Goal: Task Accomplishment & Management: Manage account settings

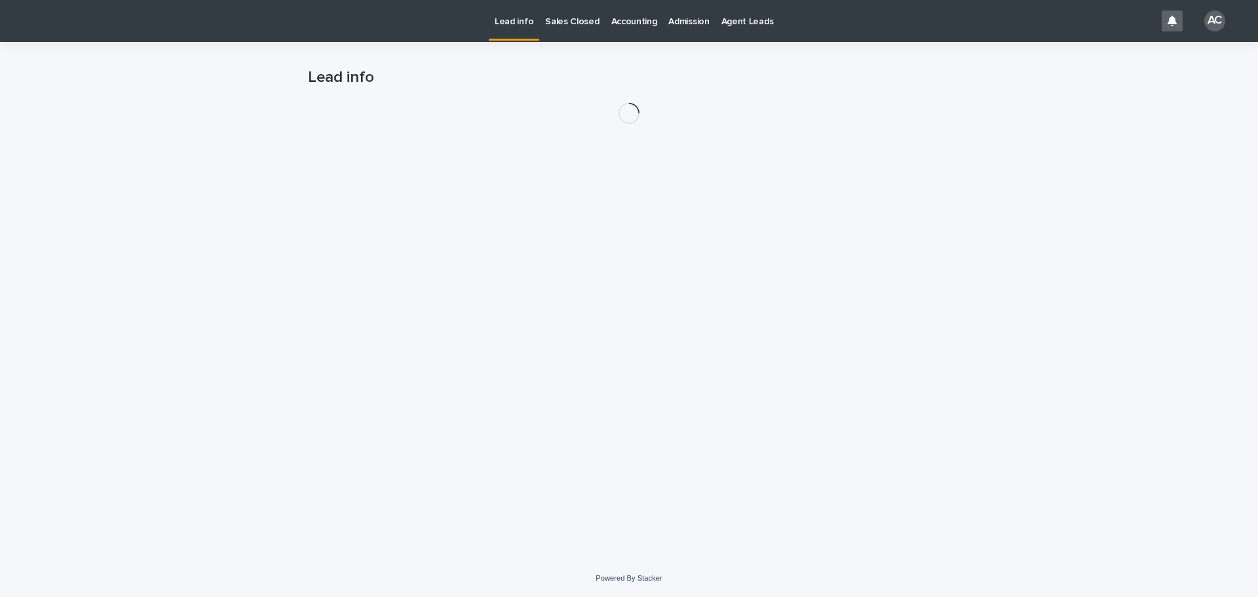
click at [632, 7] on p "Accounting" at bounding box center [634, 14] width 46 height 28
click at [633, 17] on p "Accounting" at bounding box center [634, 14] width 46 height 28
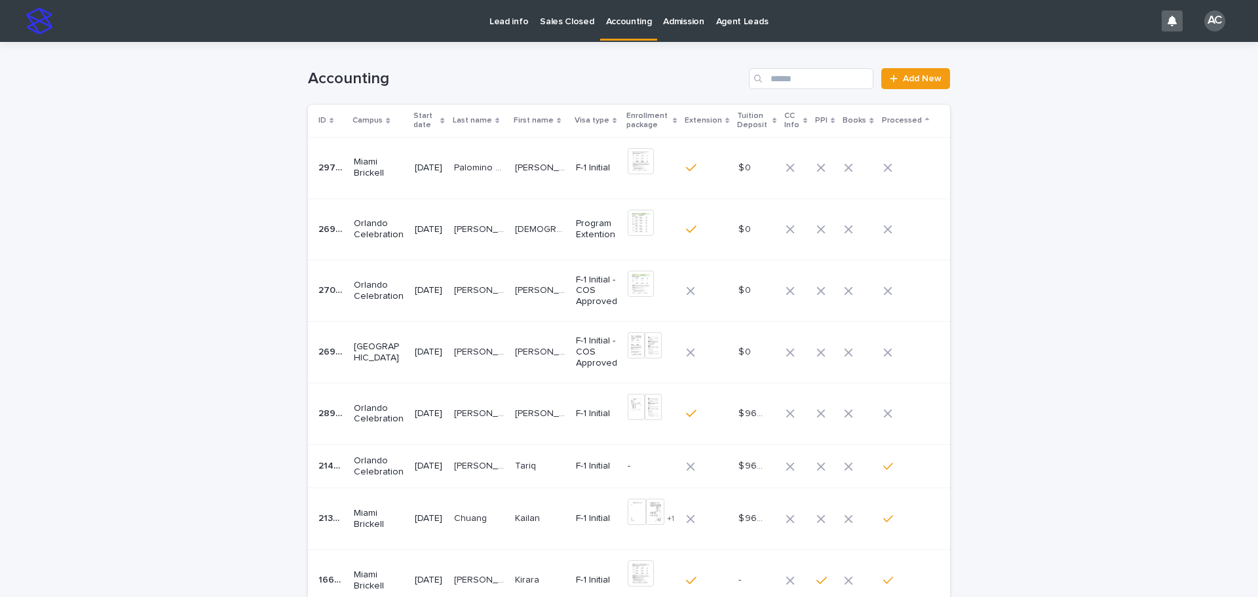
click at [443, 406] on div "[DATE]" at bounding box center [429, 413] width 28 height 14
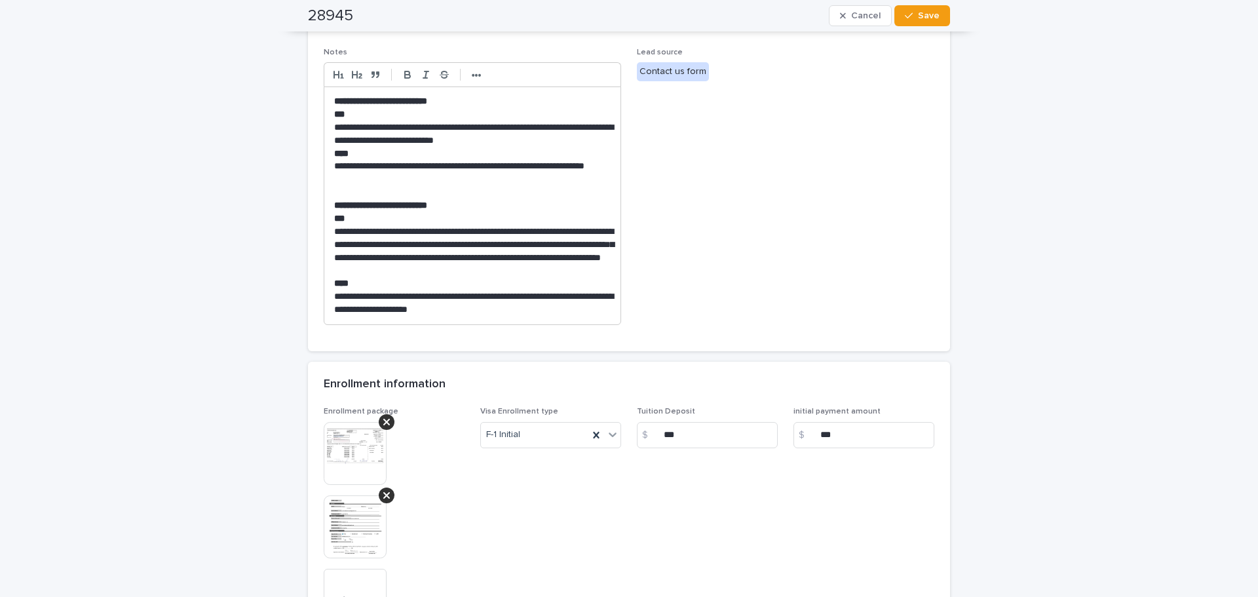
scroll to position [524, 0]
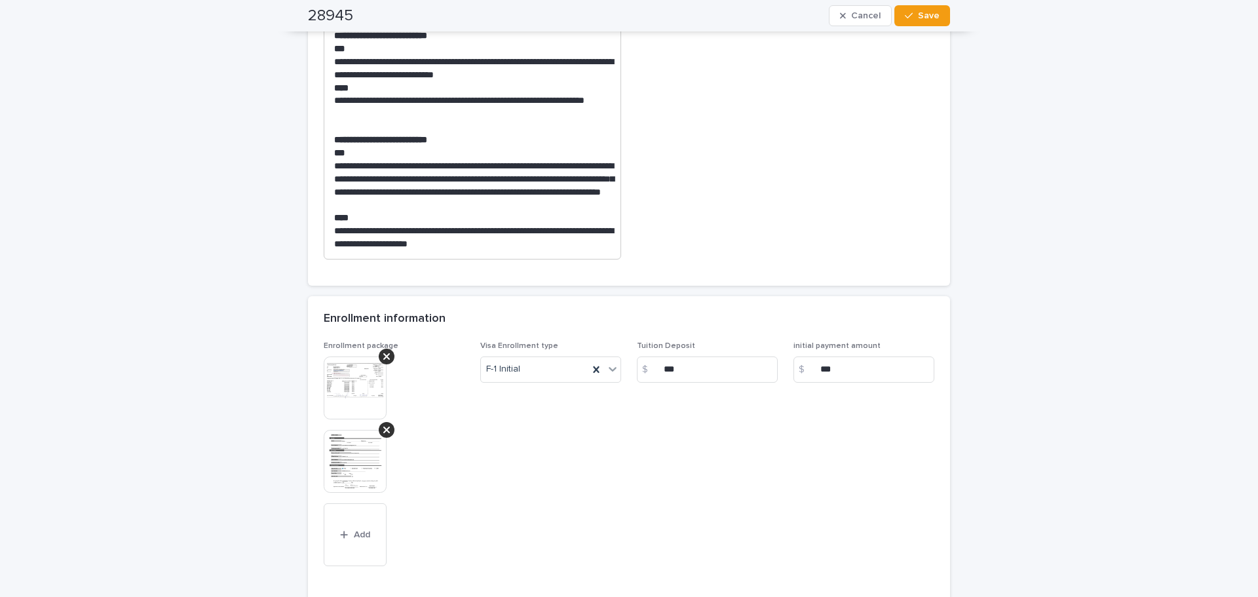
click at [356, 463] on img at bounding box center [355, 461] width 63 height 63
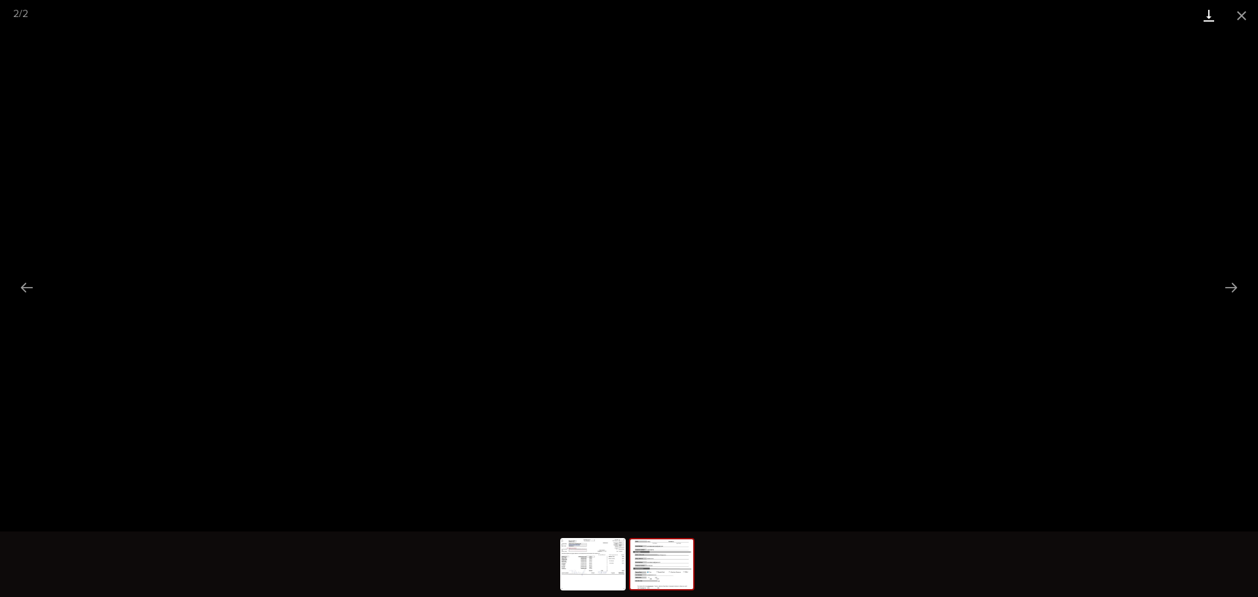
click at [1210, 16] on link "Download" at bounding box center [1209, 15] width 33 height 31
drag, startPoint x: 1248, startPoint y: 17, endPoint x: 1241, endPoint y: 19, distance: 8.1
click at [1248, 17] on button "Close gallery" at bounding box center [1242, 15] width 33 height 31
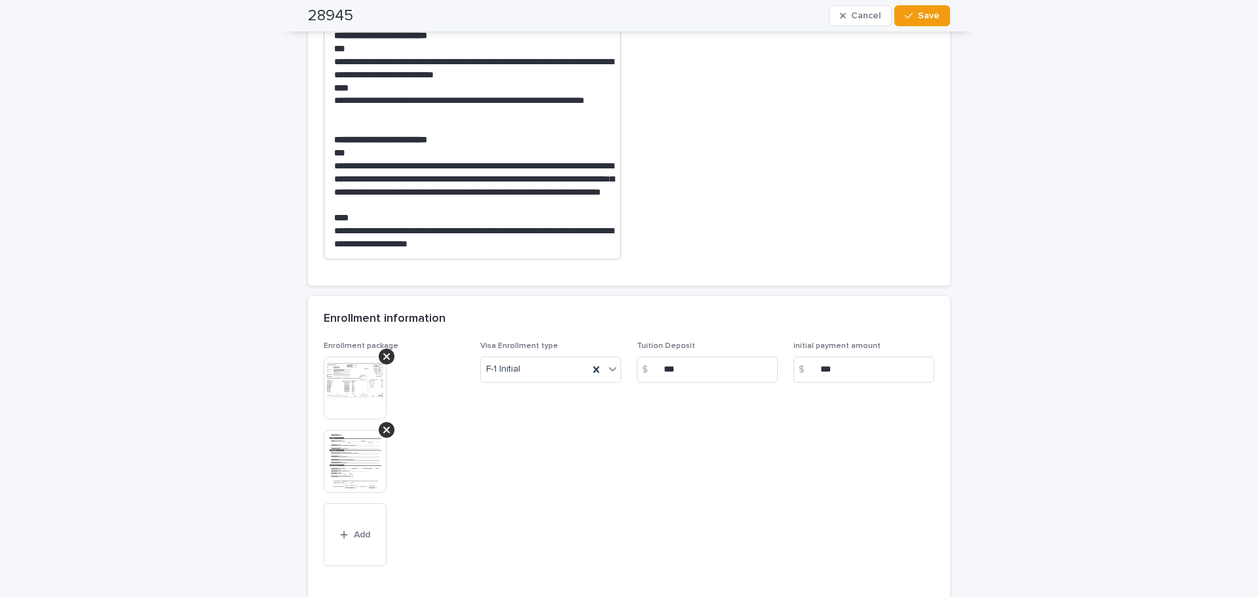
click at [344, 374] on img at bounding box center [355, 388] width 63 height 63
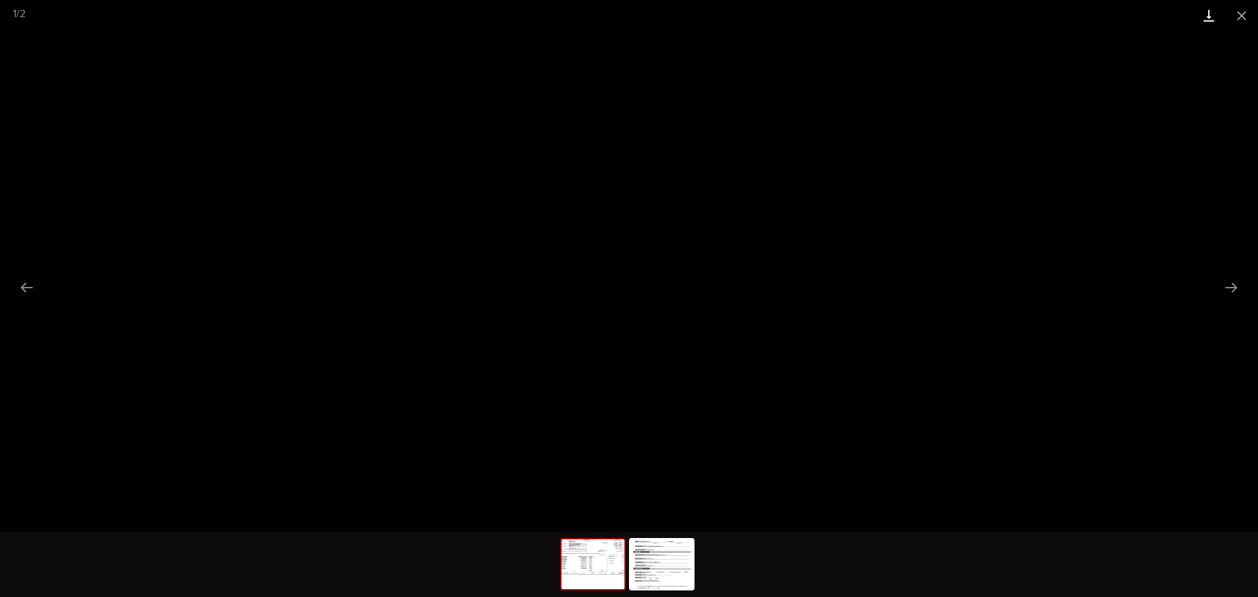
click at [1207, 5] on link "Download" at bounding box center [1209, 15] width 33 height 31
click at [1250, 9] on button "Close gallery" at bounding box center [1242, 15] width 33 height 31
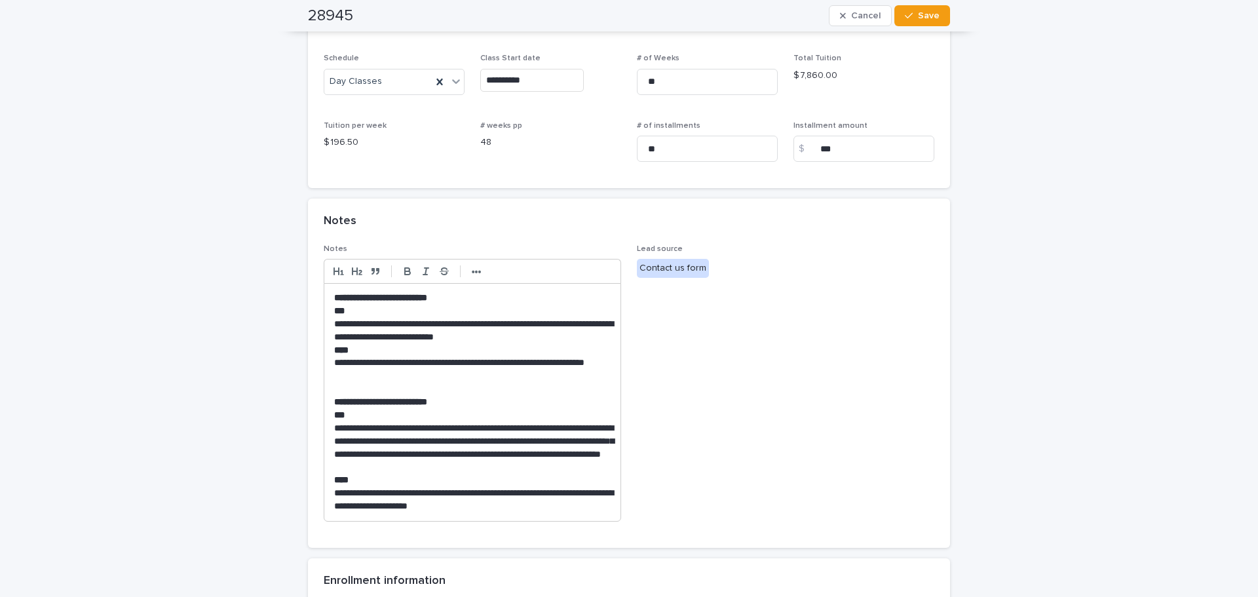
scroll to position [393, 0]
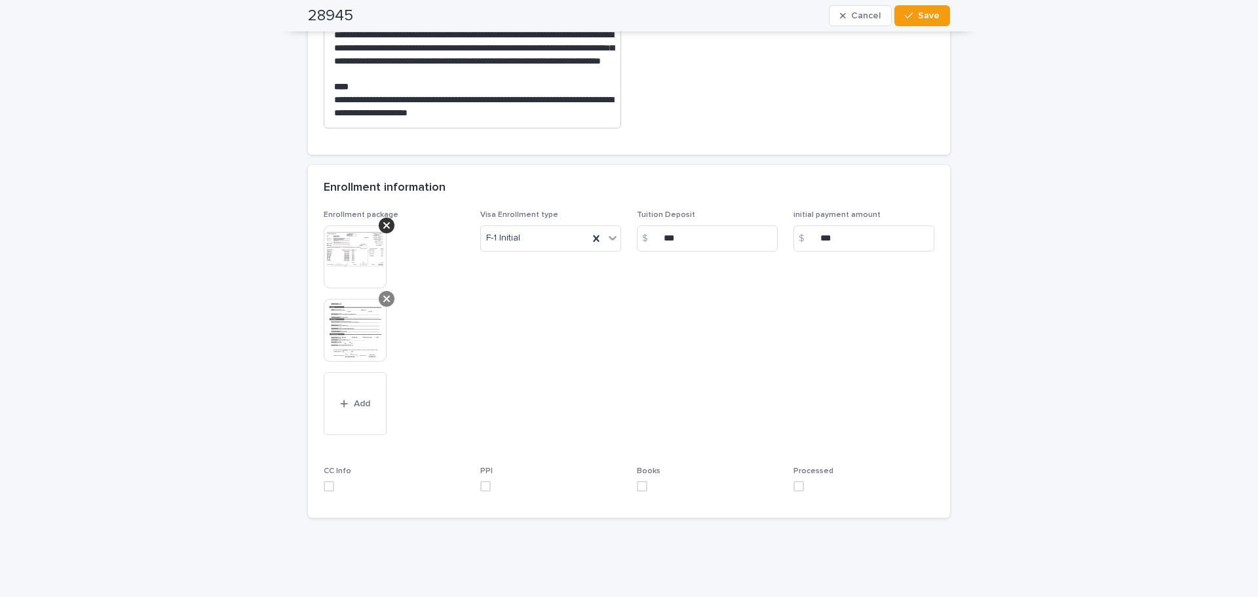
click at [381, 293] on div at bounding box center [387, 299] width 16 height 16
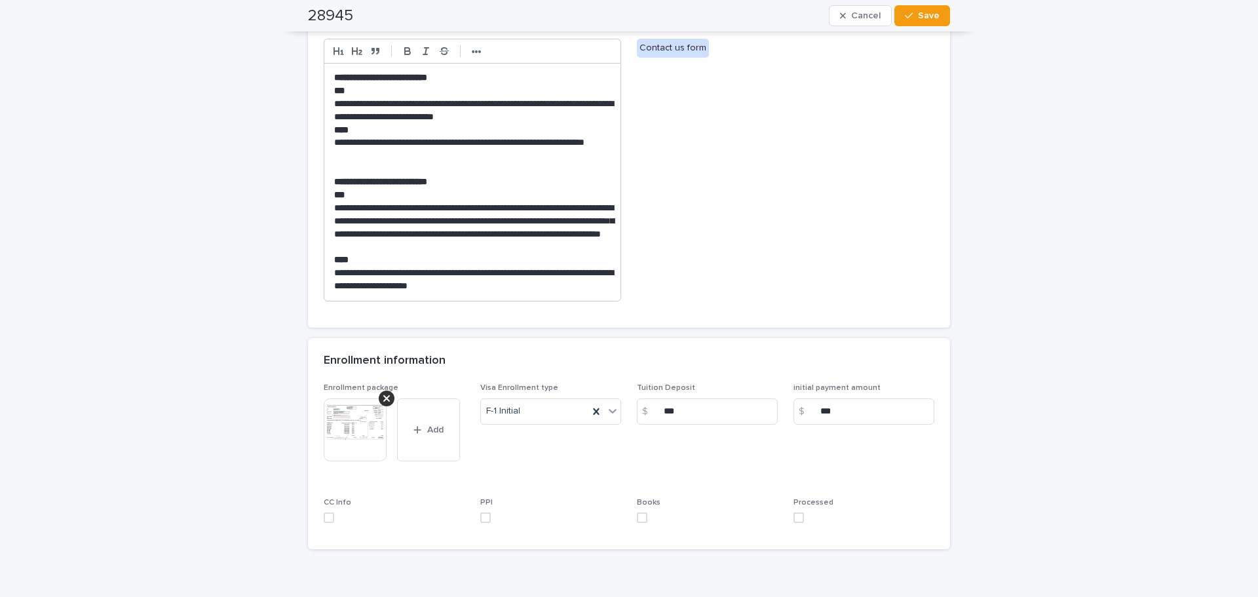
scroll to position [548, 0]
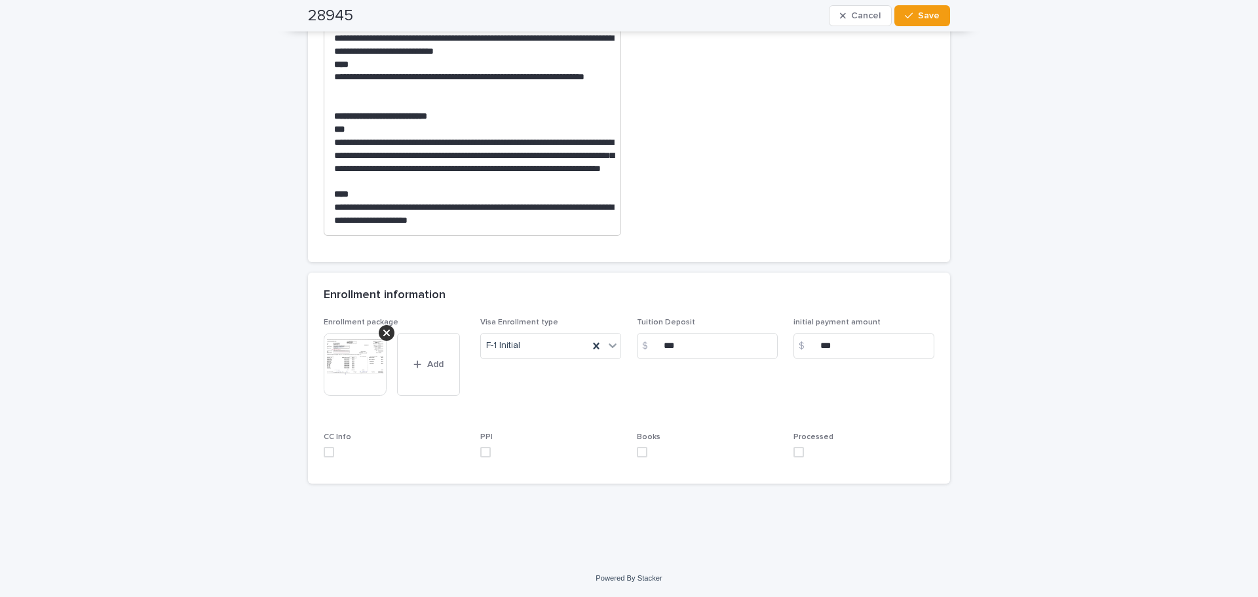
click at [327, 452] on span at bounding box center [329, 452] width 10 height 10
drag, startPoint x: 477, startPoint y: 450, endPoint x: 612, endPoint y: 454, distance: 135.1
click at [480, 450] on span at bounding box center [485, 452] width 10 height 10
drag, startPoint x: 632, startPoint y: 453, endPoint x: 676, endPoint y: 454, distance: 43.3
click at [637, 453] on span at bounding box center [642, 452] width 10 height 10
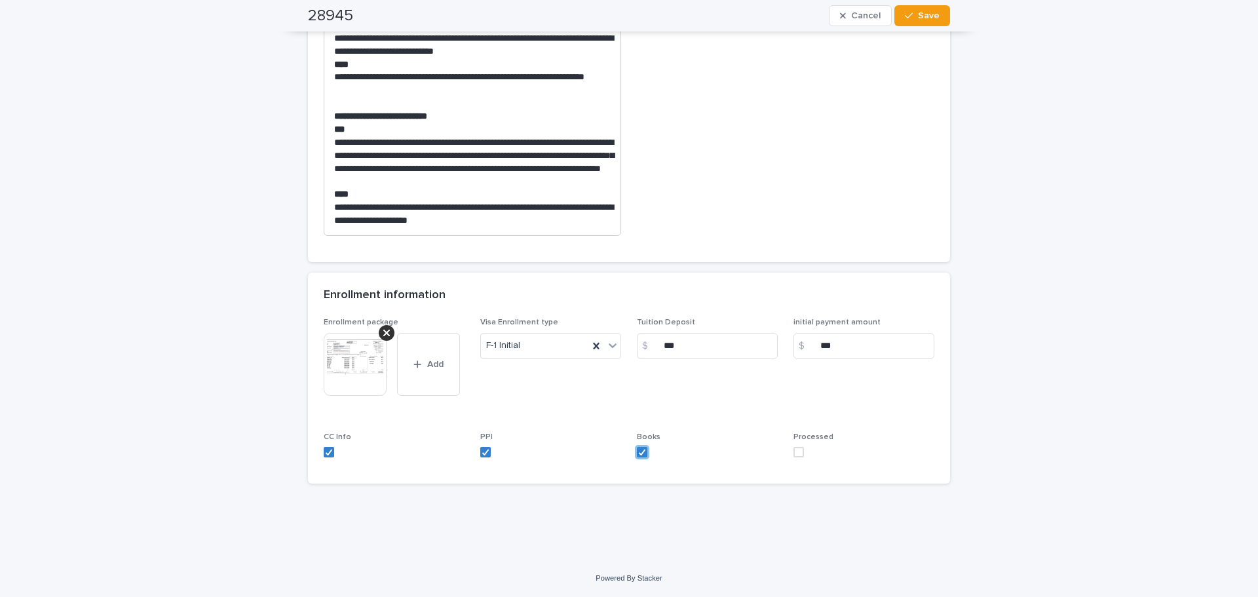
click at [796, 448] on span at bounding box center [799, 452] width 10 height 10
click at [919, 21] on button "Save" at bounding box center [923, 15] width 56 height 21
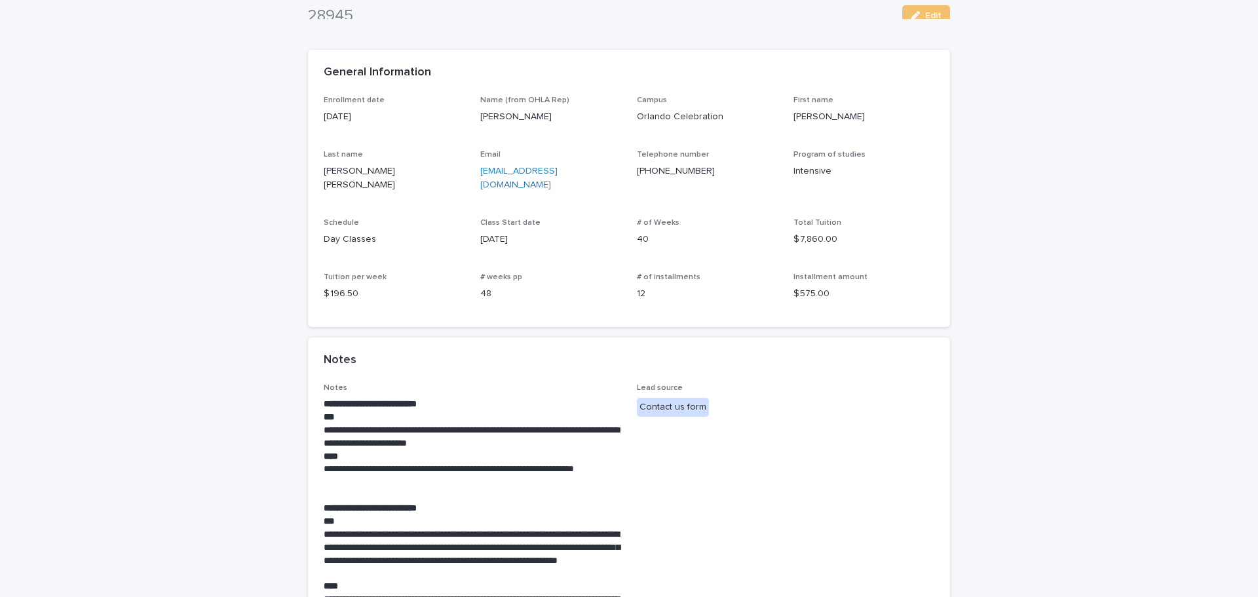
scroll to position [0, 0]
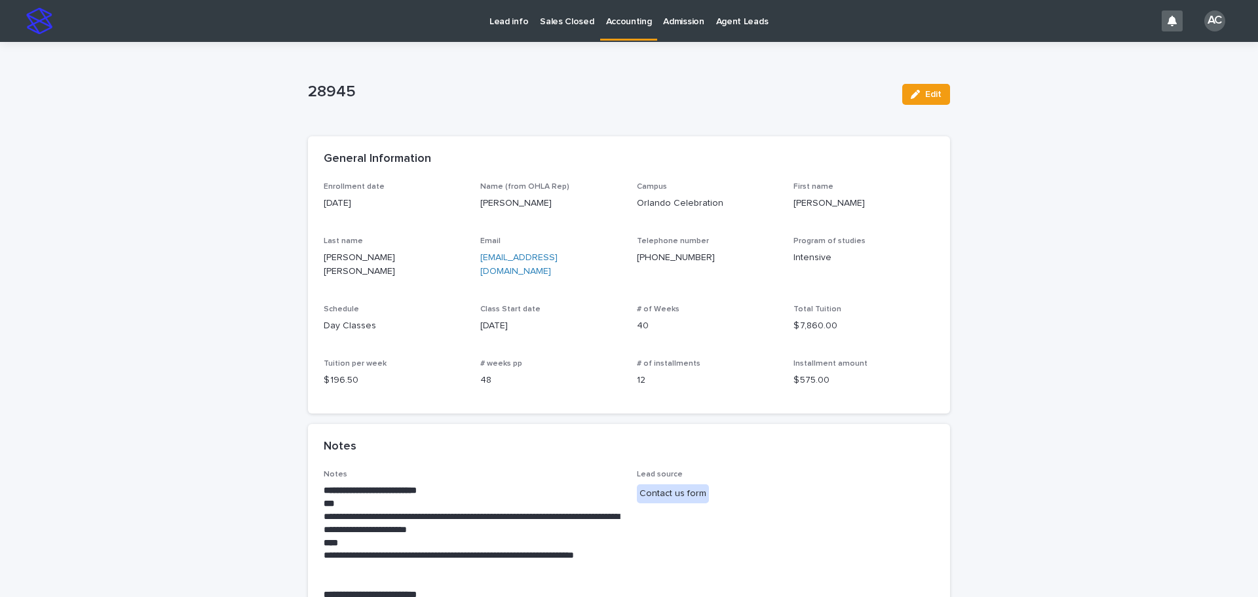
click at [640, 23] on p "Accounting" at bounding box center [629, 14] width 46 height 28
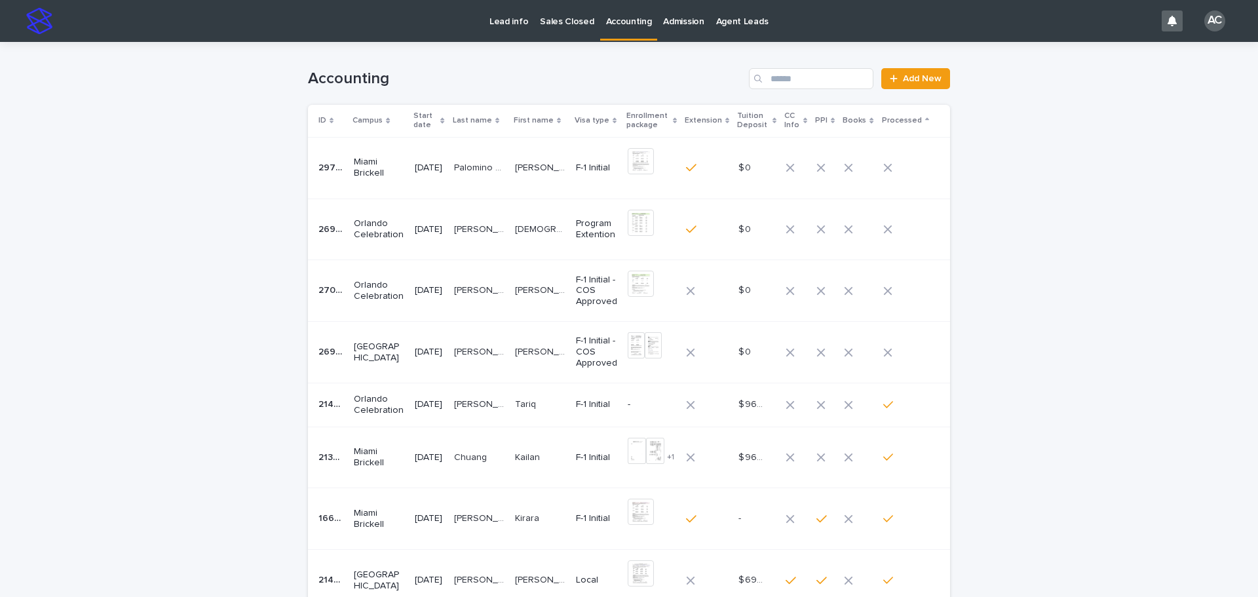
click at [484, 277] on td "[PERSON_NAME] [PERSON_NAME]" at bounding box center [479, 291] width 61 height 62
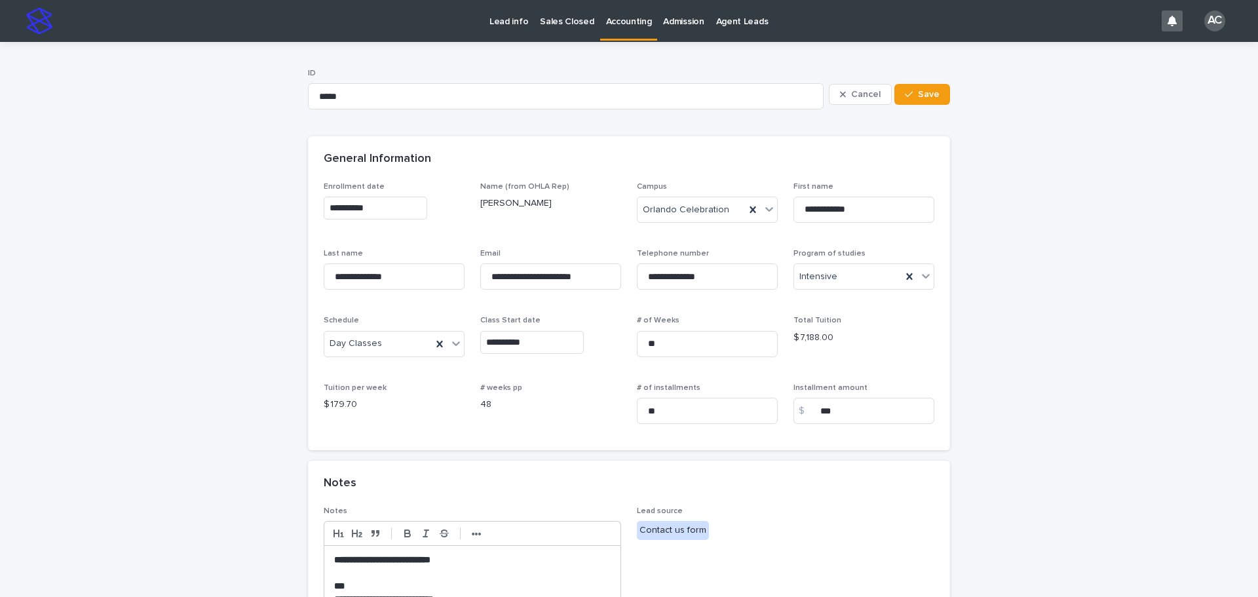
click at [643, 24] on p "Accounting" at bounding box center [629, 14] width 46 height 28
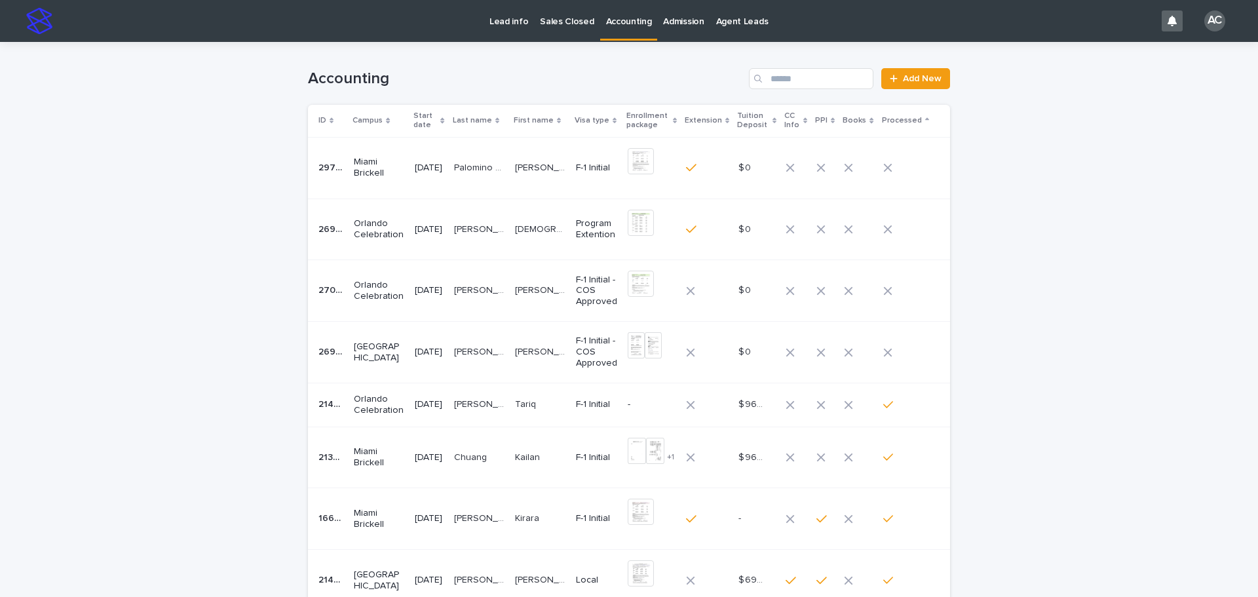
click at [507, 222] on p "[PERSON_NAME]" at bounding box center [480, 229] width 53 height 14
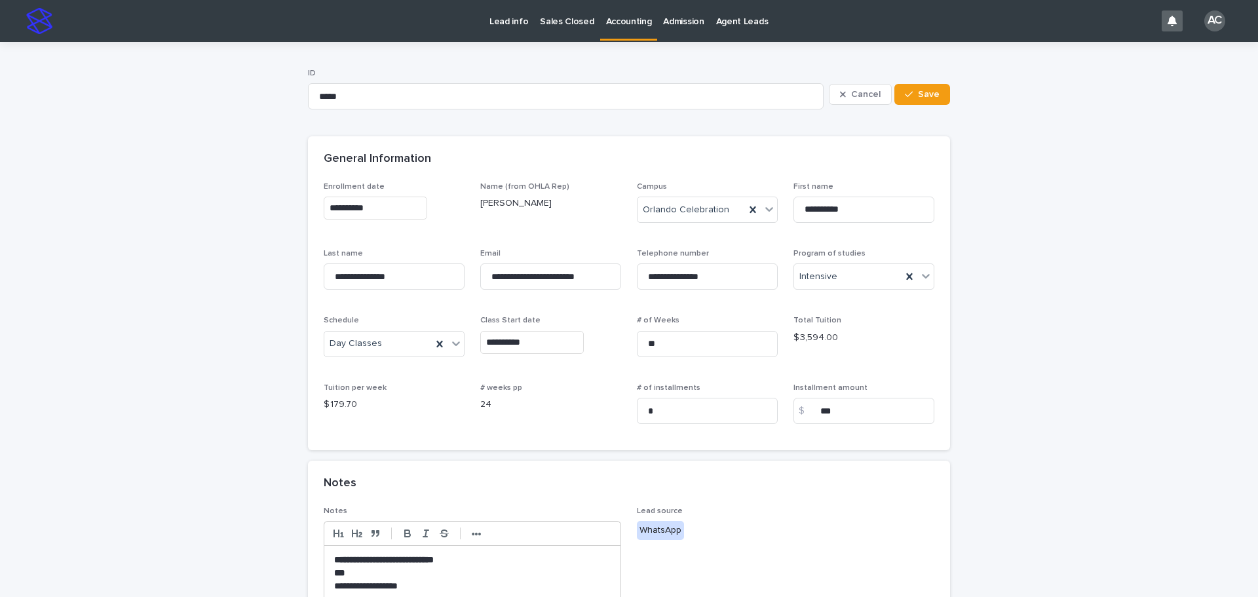
click at [629, 6] on p "Accounting" at bounding box center [629, 14] width 46 height 28
